Goal: Contribute content: Contribute content

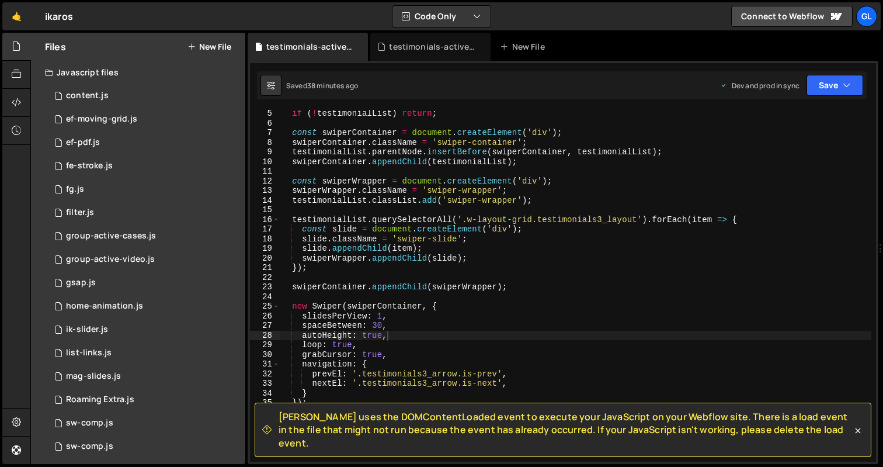
scroll to position [40, 0]
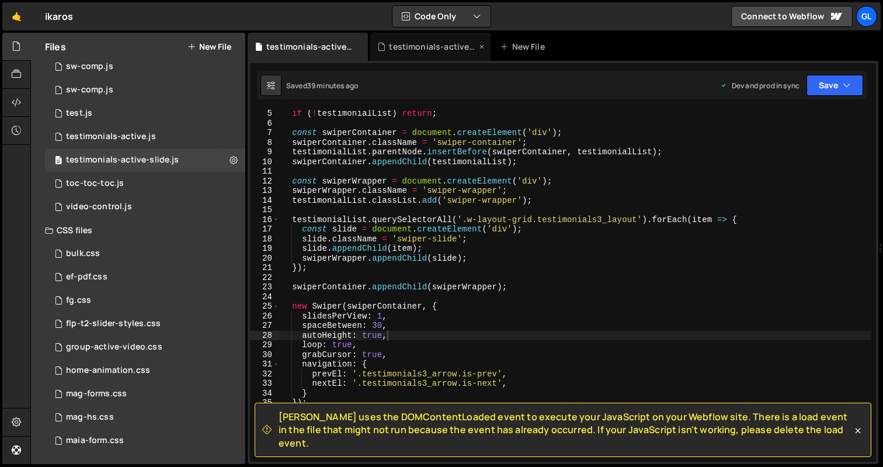
click at [401, 41] on div "testimonials-active.js" at bounding box center [433, 47] width 88 height 12
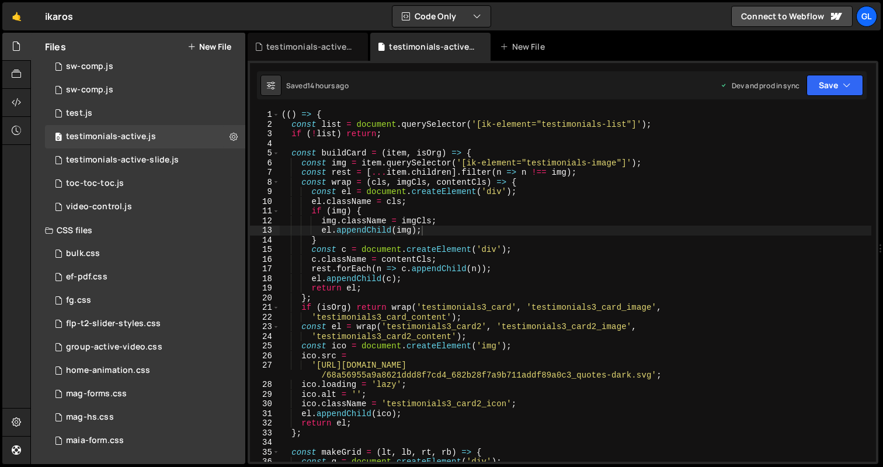
click at [401, 232] on div "(( ) => { const list = document . querySelector ( '[ik-element="testimonials-li…" at bounding box center [575, 295] width 592 height 371
type textarea "})();"
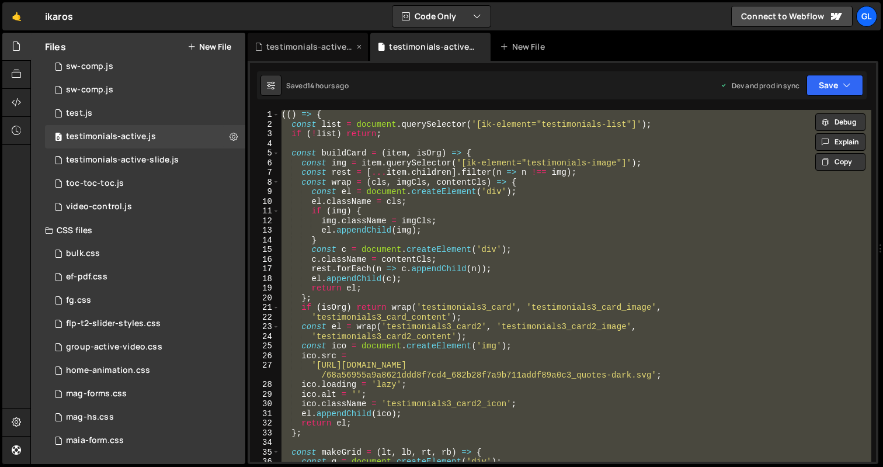
click at [296, 51] on div "testimonials-active-slide.js" at bounding box center [310, 47] width 88 height 12
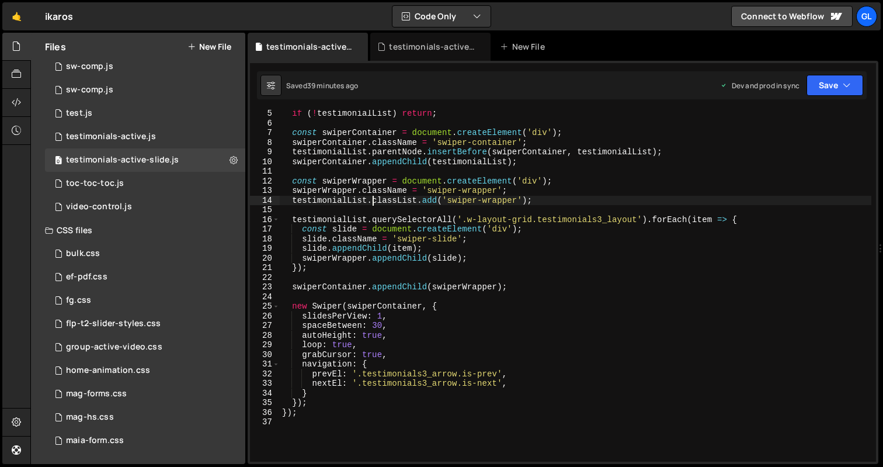
click at [371, 200] on div "if ( ! testimonialList ) return ; const swiperContainer = document . createElem…" at bounding box center [576, 294] width 592 height 371
type textarea "});"
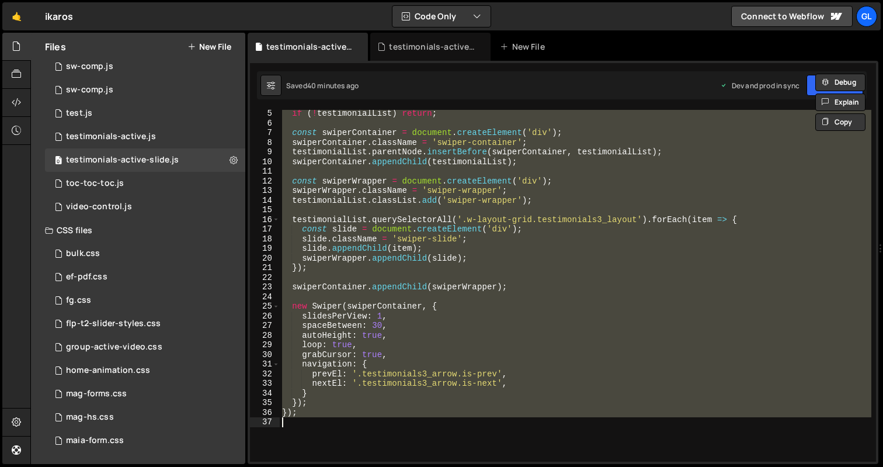
scroll to position [0, 0]
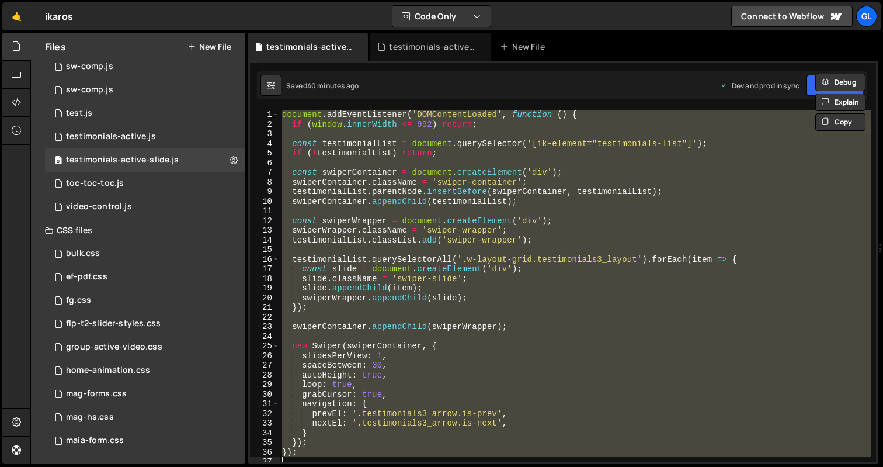
paste textarea
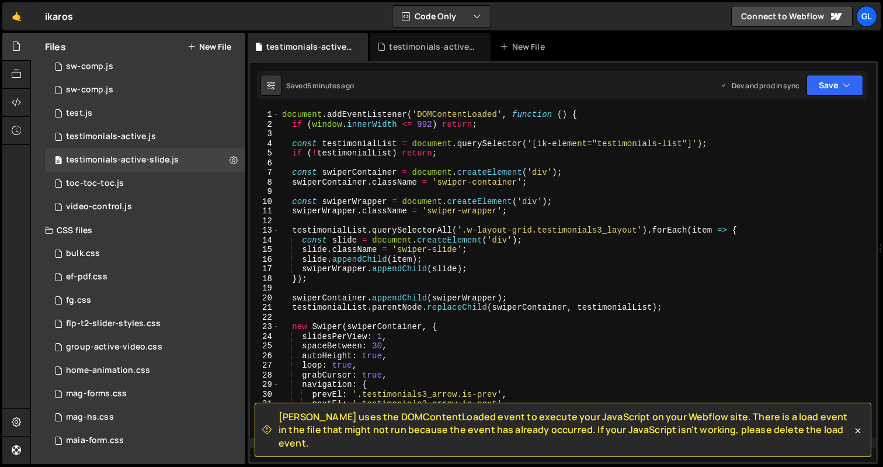
click at [398, 211] on div "document . addEventListener ( 'DOMContentLoaded' , function ( ) { if ( window .…" at bounding box center [578, 295] width 596 height 371
type textarea "});"
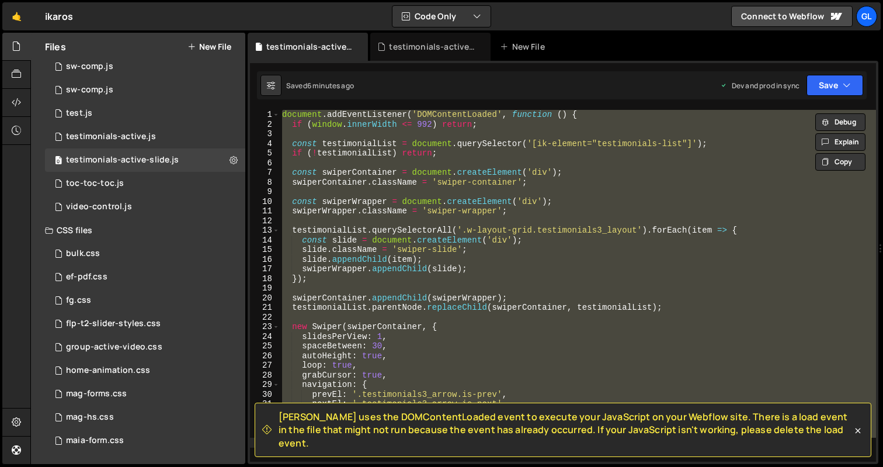
paste textarea
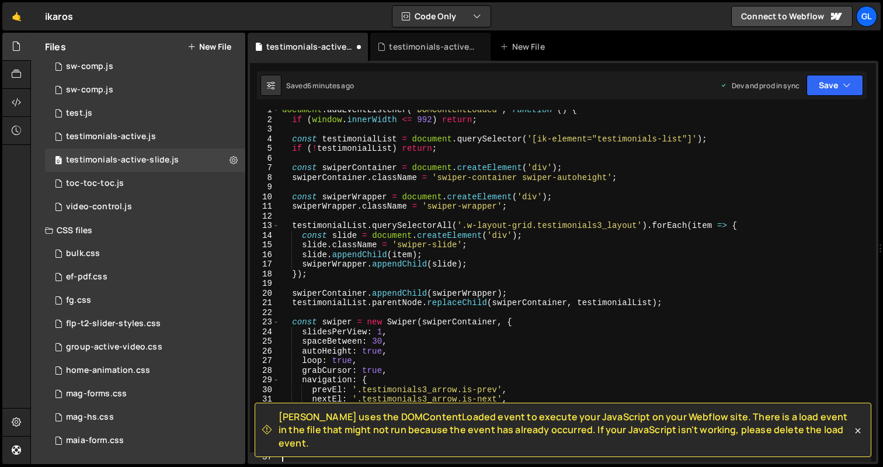
scroll to position [5, 0]
click at [344, 361] on div "document . addEventListener ( 'DOMContentLoaded' , function ( ) { if ( window .…" at bounding box center [576, 290] width 592 height 371
type textarea "loop: false,"
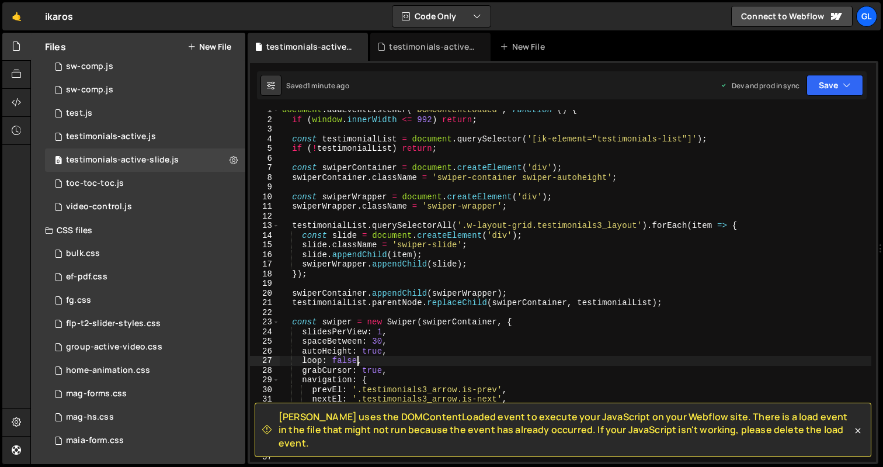
click at [400, 186] on div "document . addEventListener ( 'DOMContentLoaded' , function ( ) { if ( window .…" at bounding box center [576, 290] width 592 height 371
type textarea "});"
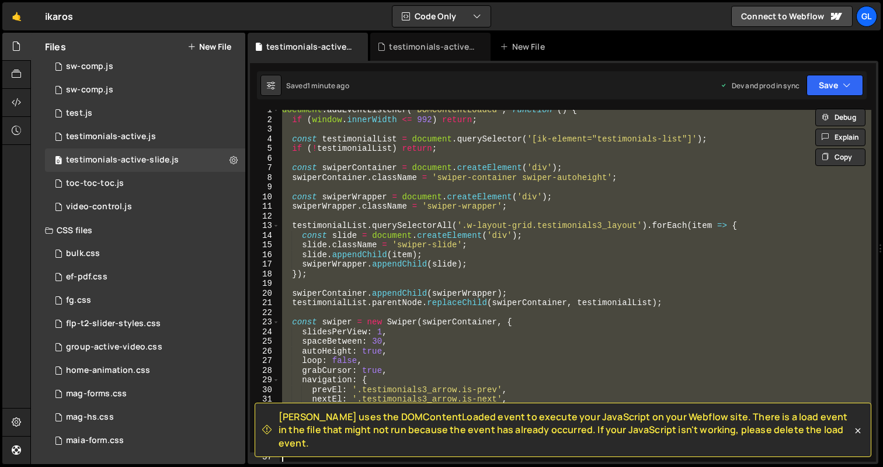
paste textarea
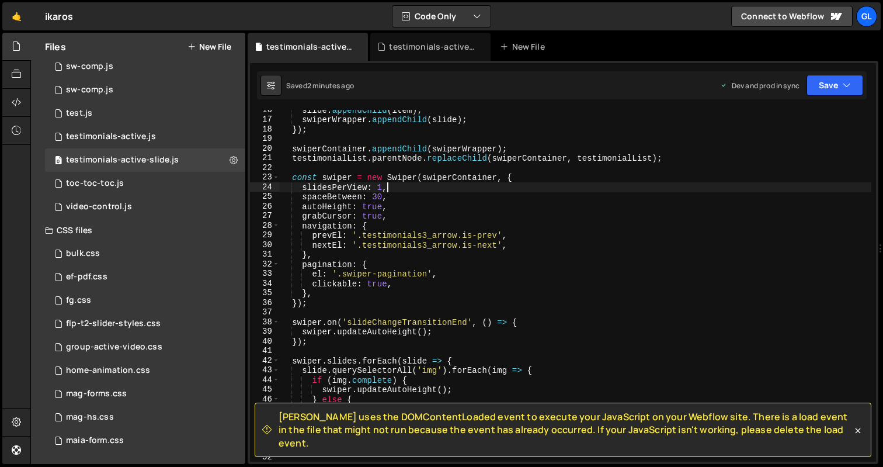
click at [391, 190] on div "slide . appendChild ( item ) ; swiperWrapper . appendChild ( slide ) ; }) ; swi…" at bounding box center [576, 290] width 592 height 371
type textarea "});"
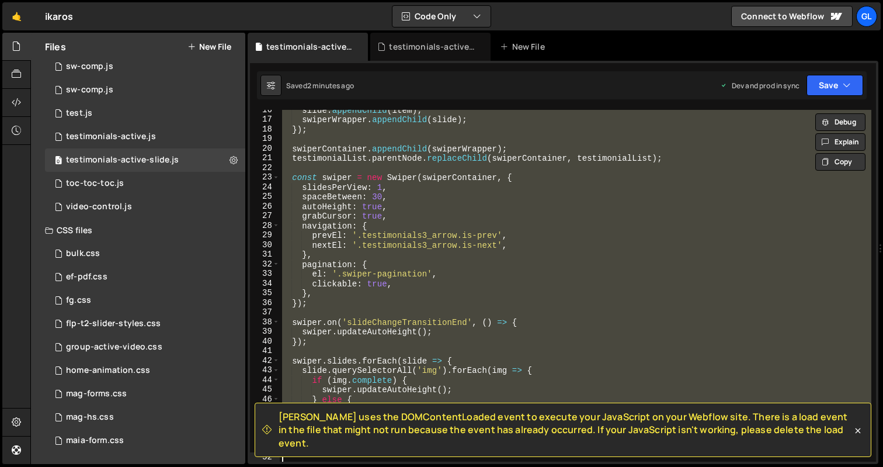
paste textarea
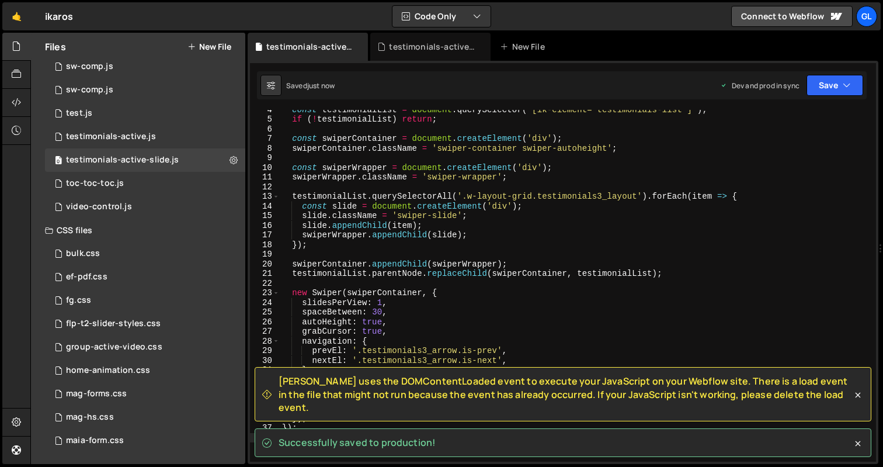
scroll to position [11, 0]
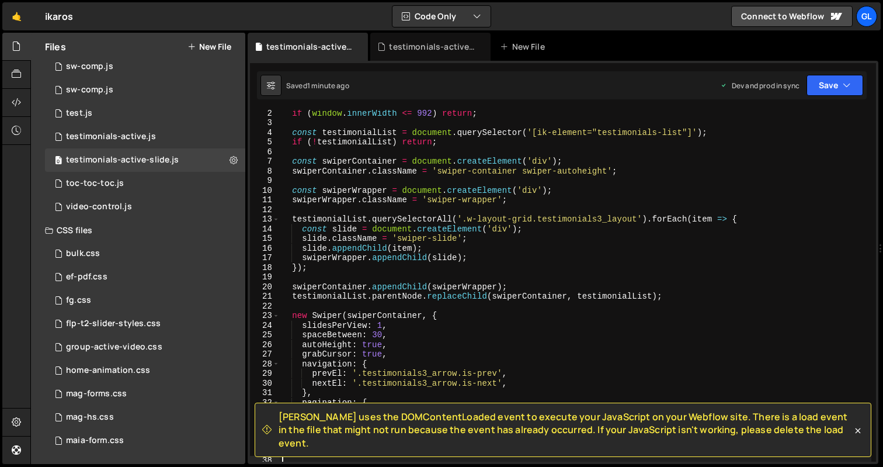
type textarea "});"
click at [408, 222] on div "if ( window . innerWidth <= 992 ) return ; const testimonialList = document . q…" at bounding box center [576, 293] width 592 height 371
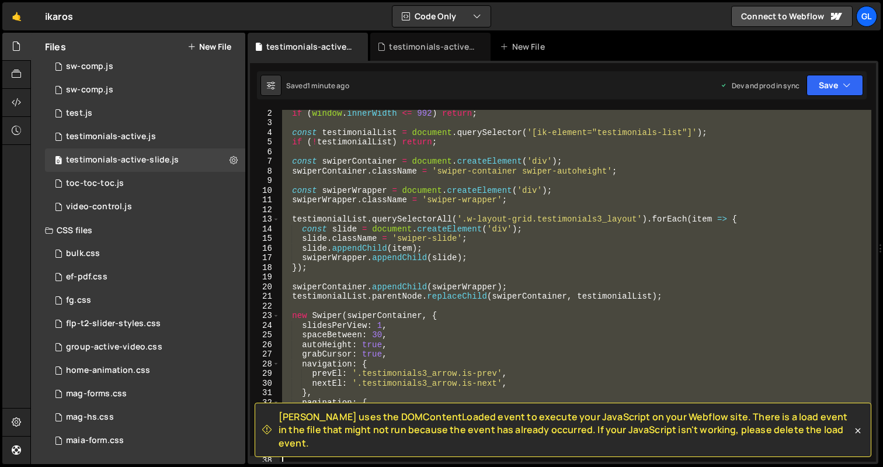
paste textarea
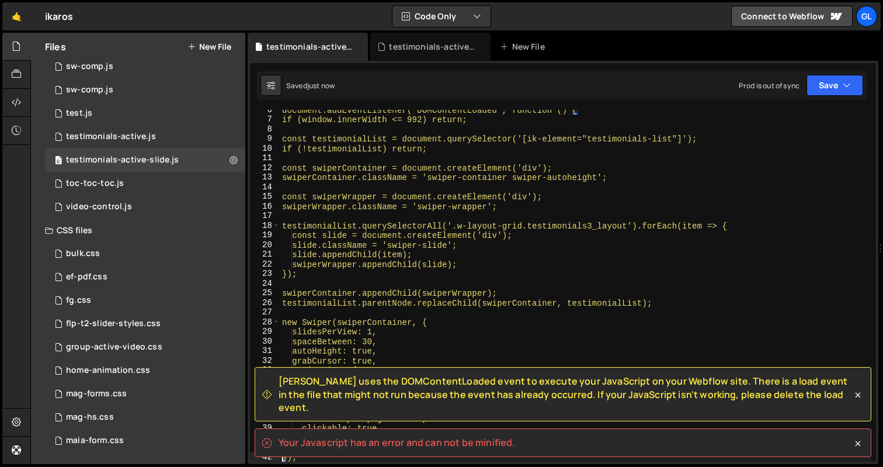
type textarea "``"
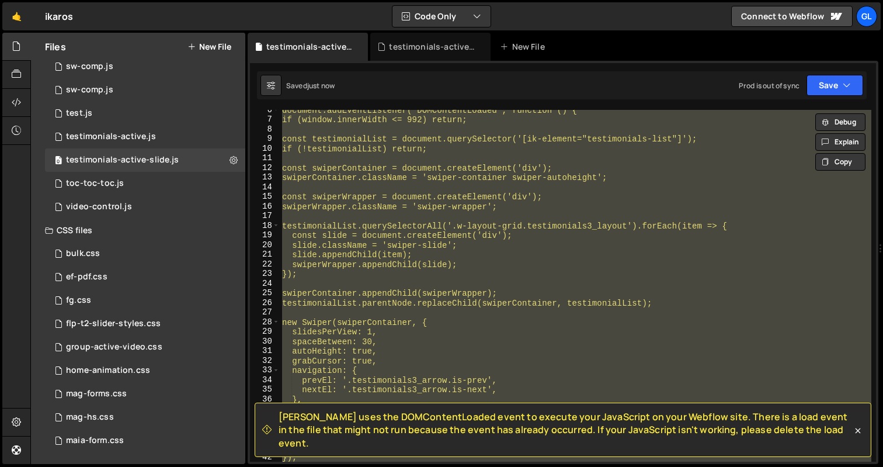
type textarea "``"
click at [501, 308] on div "document.addEventListener('DOMContentLoaded', function () { if (window.innerWid…" at bounding box center [576, 290] width 592 height 371
paste textarea
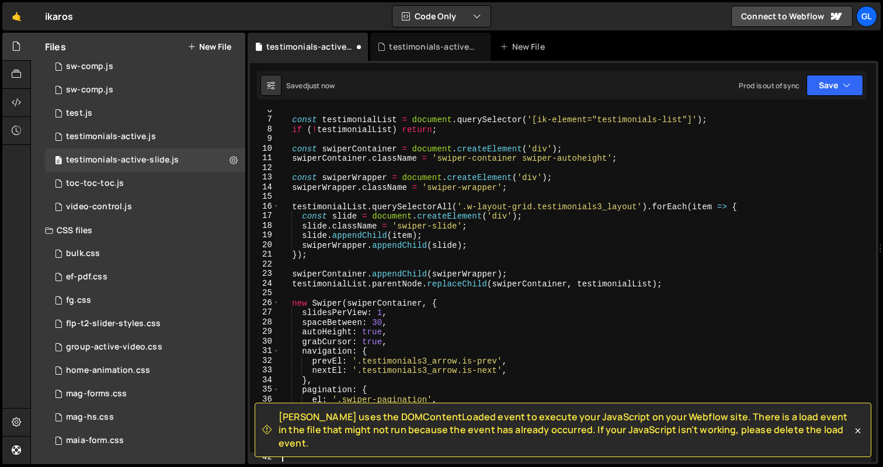
type textarea "});"
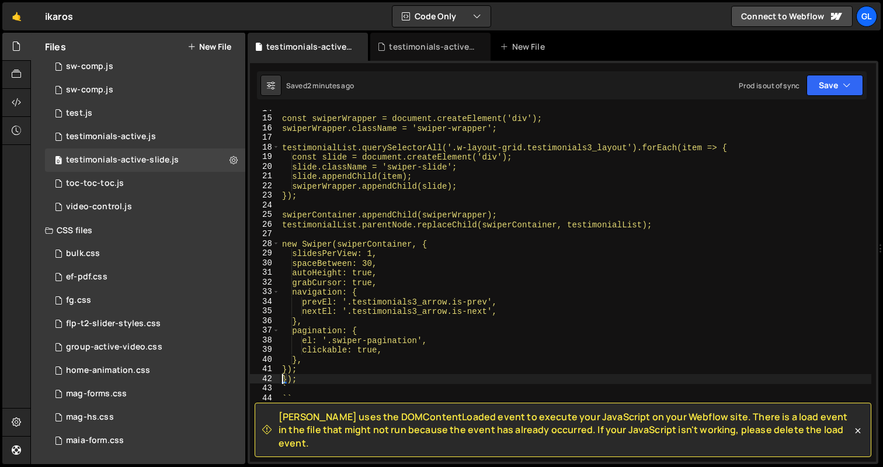
scroll to position [200, 0]
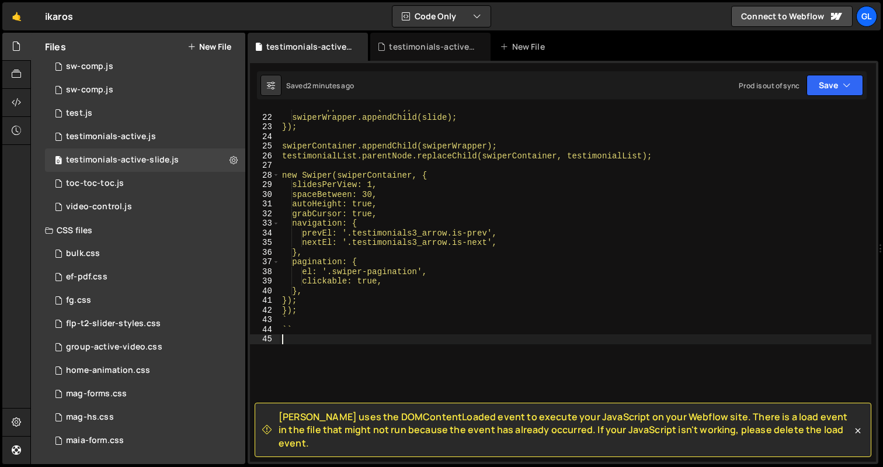
click at [360, 336] on div "slide.appendChild(item); swiperWrapper.appendChild(slide); }); swiperContainer.…" at bounding box center [576, 288] width 592 height 371
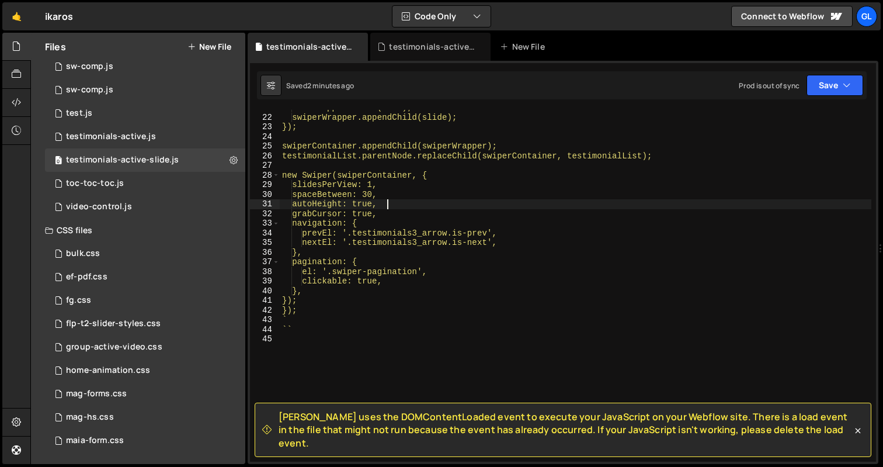
click at [486, 208] on div "slide.appendChild(item); swiperWrapper.appendChild(slide); }); swiperContainer.…" at bounding box center [576, 288] width 592 height 371
type textarea "``"
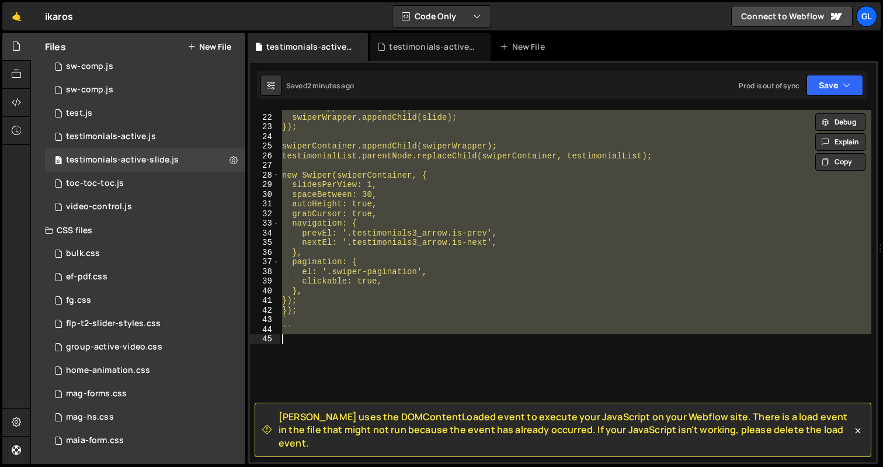
paste textarea
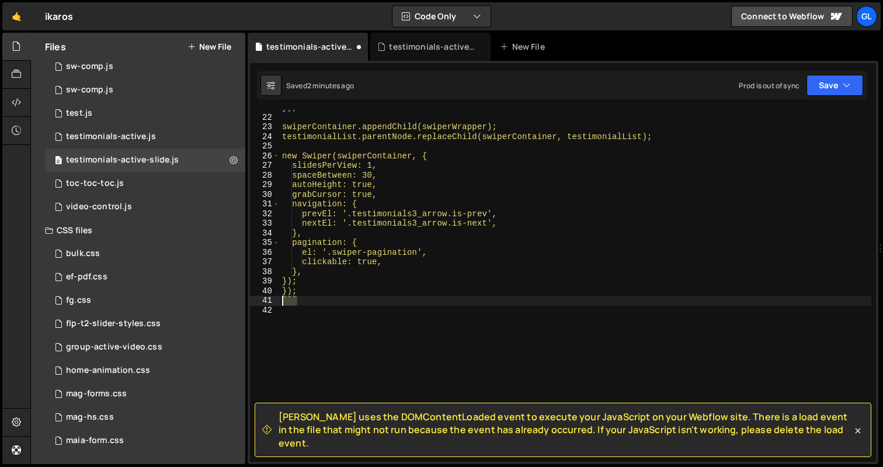
drag, startPoint x: 302, startPoint y: 300, endPoint x: 268, endPoint y: 300, distance: 34.5
click at [268, 300] on div "21 22 23 24 25 26 27 28 29 30 31 32 33 34 35 36 37 38 39 40 41 42 }); swiperCon…" at bounding box center [563, 286] width 626 height 352
type textarea "```"
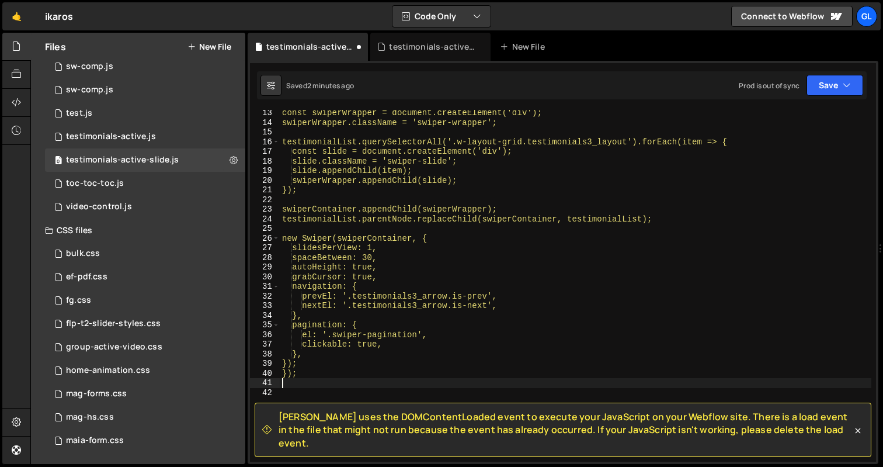
scroll to position [0, 0]
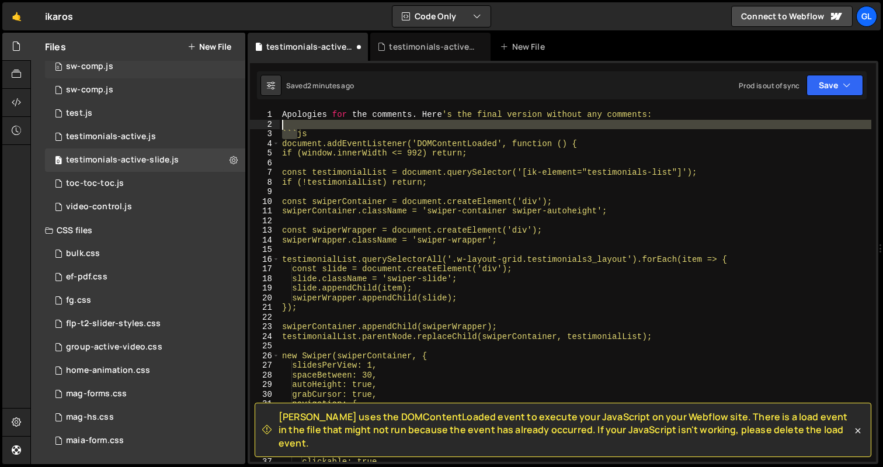
drag, startPoint x: 298, startPoint y: 130, endPoint x: 231, endPoint y: 77, distance: 86.5
click at [231, 77] on div "Files New File Javascript files 1 content.js 0 0 ef-moving-grid.js 0 0 ef-pdf.j…" at bounding box center [456, 249] width 853 height 432
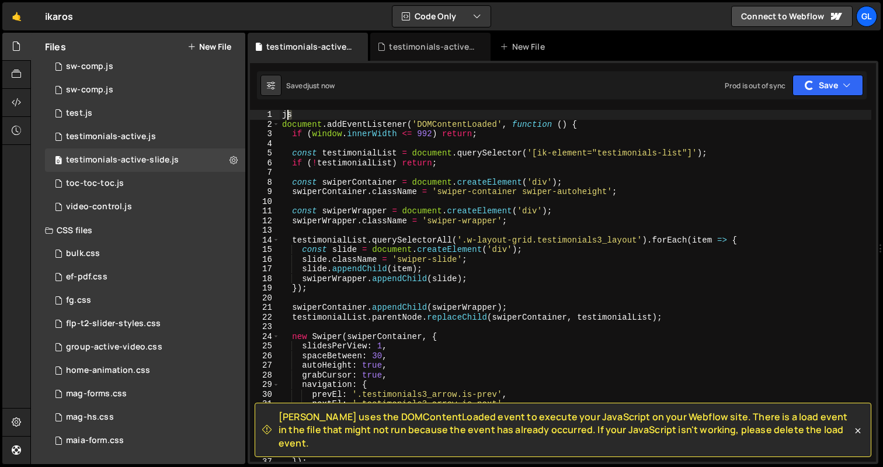
drag, startPoint x: 307, startPoint y: 117, endPoint x: 287, endPoint y: 110, distance: 20.9
click at [287, 110] on div "js document . addEventListener ( 'DOMContentLoaded' , function ( ) { if ( windo…" at bounding box center [576, 295] width 592 height 371
type textarea "j"
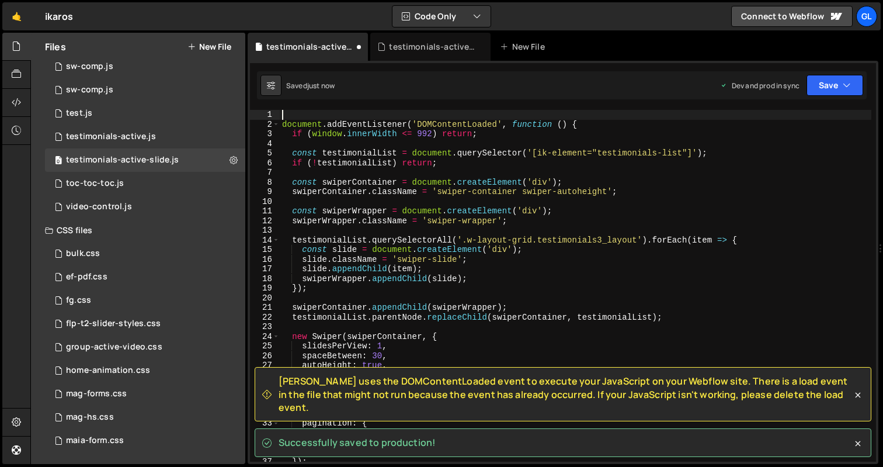
type textarea "document.addEventListener('DOMContentLoaded', function () {"
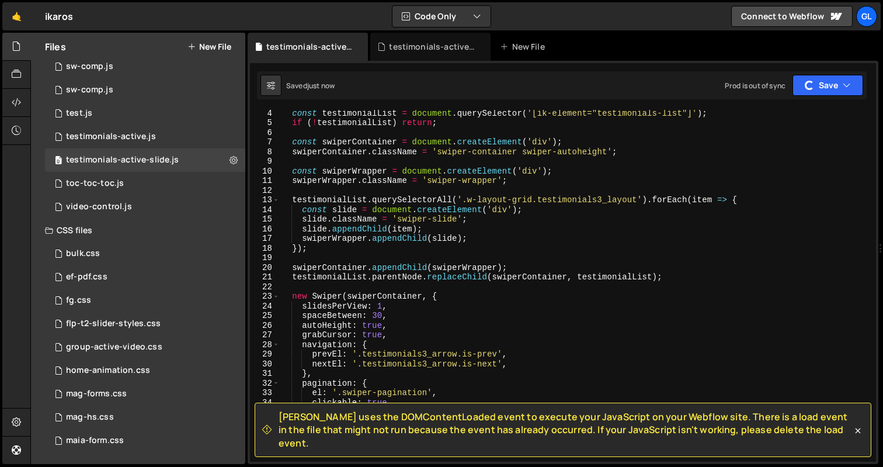
scroll to position [131, 0]
